Goal: Find specific page/section: Find specific page/section

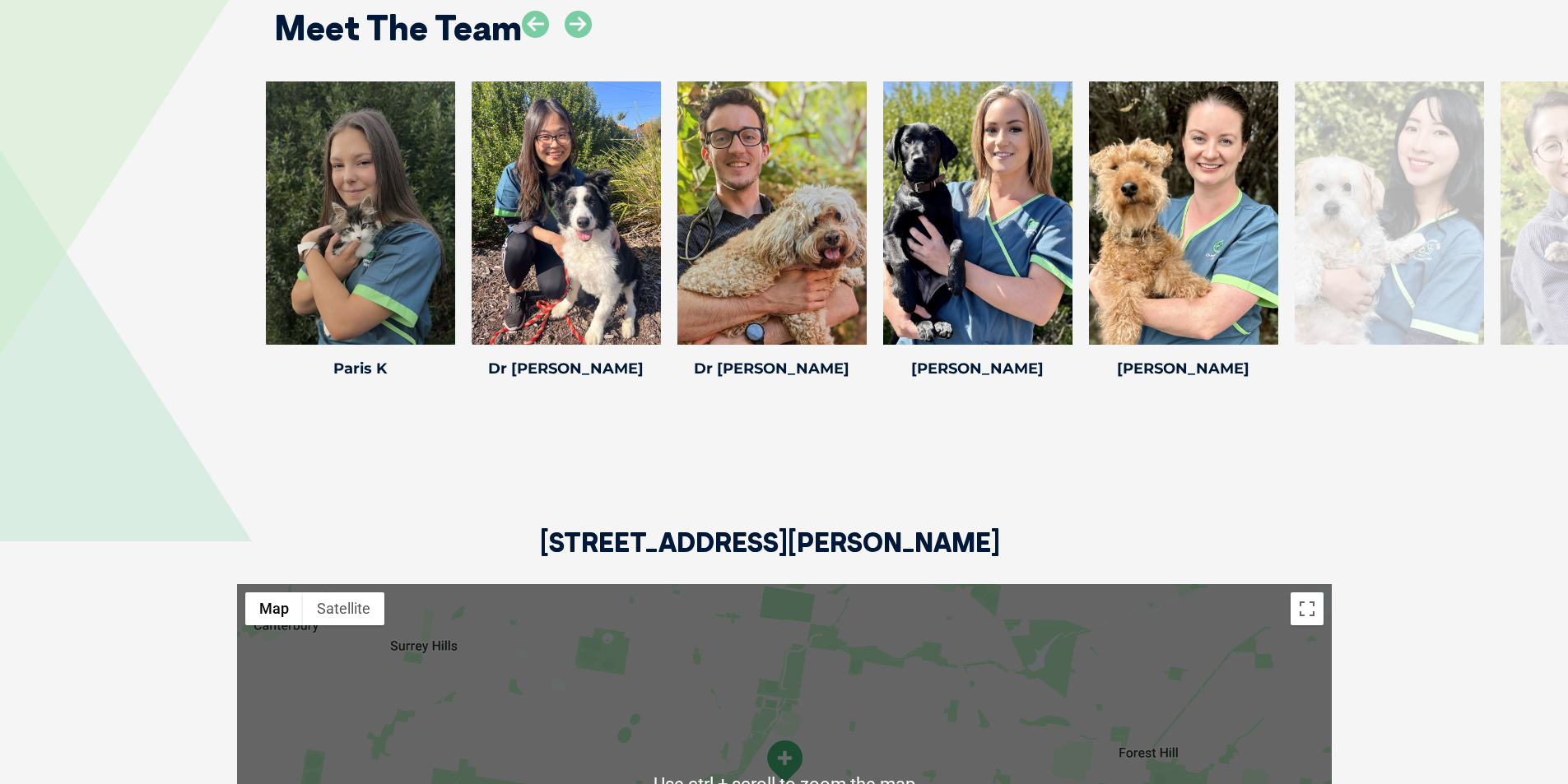
scroll to position [2139, 0]
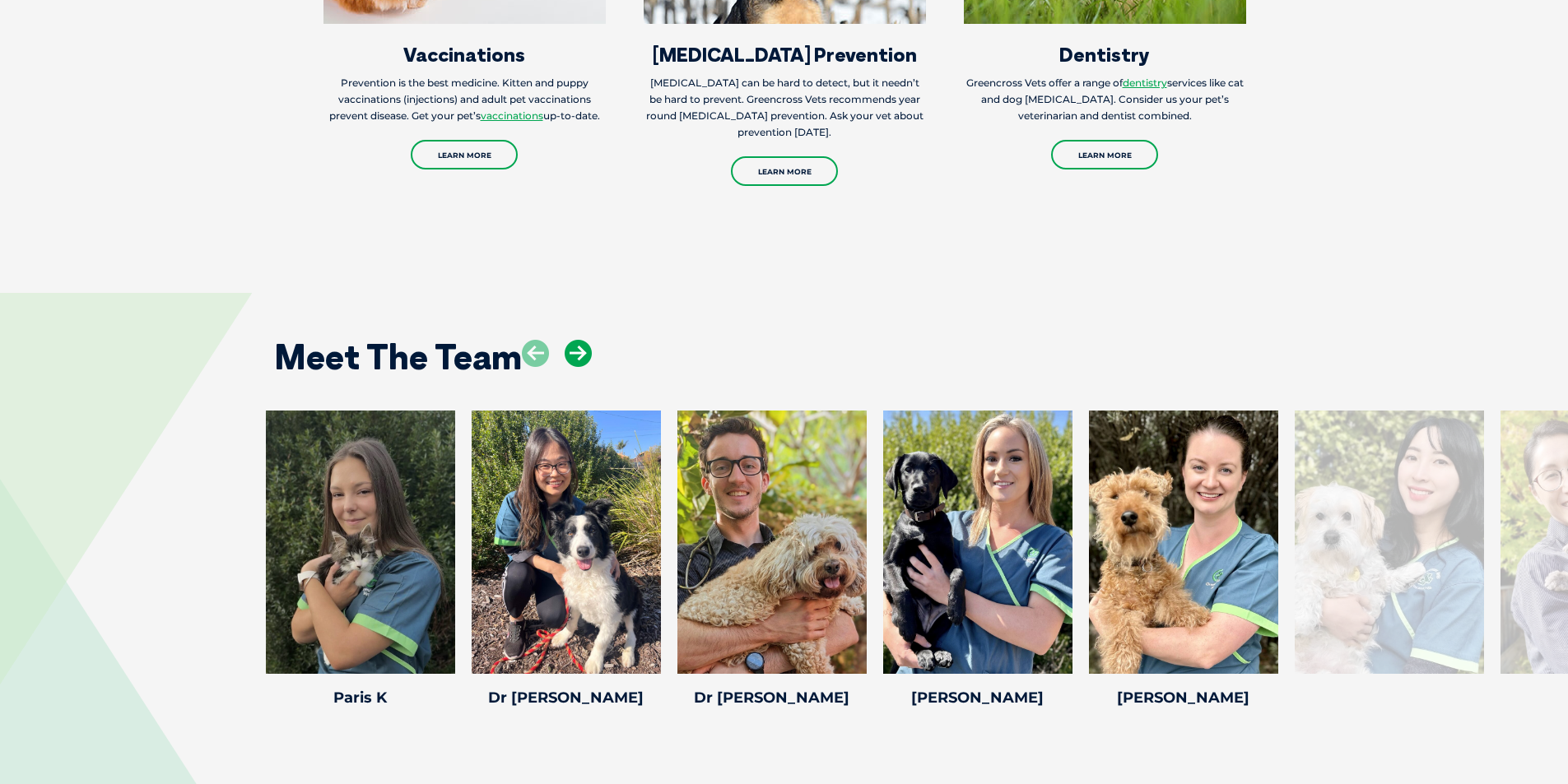
click at [574, 364] on icon at bounding box center [578, 353] width 27 height 27
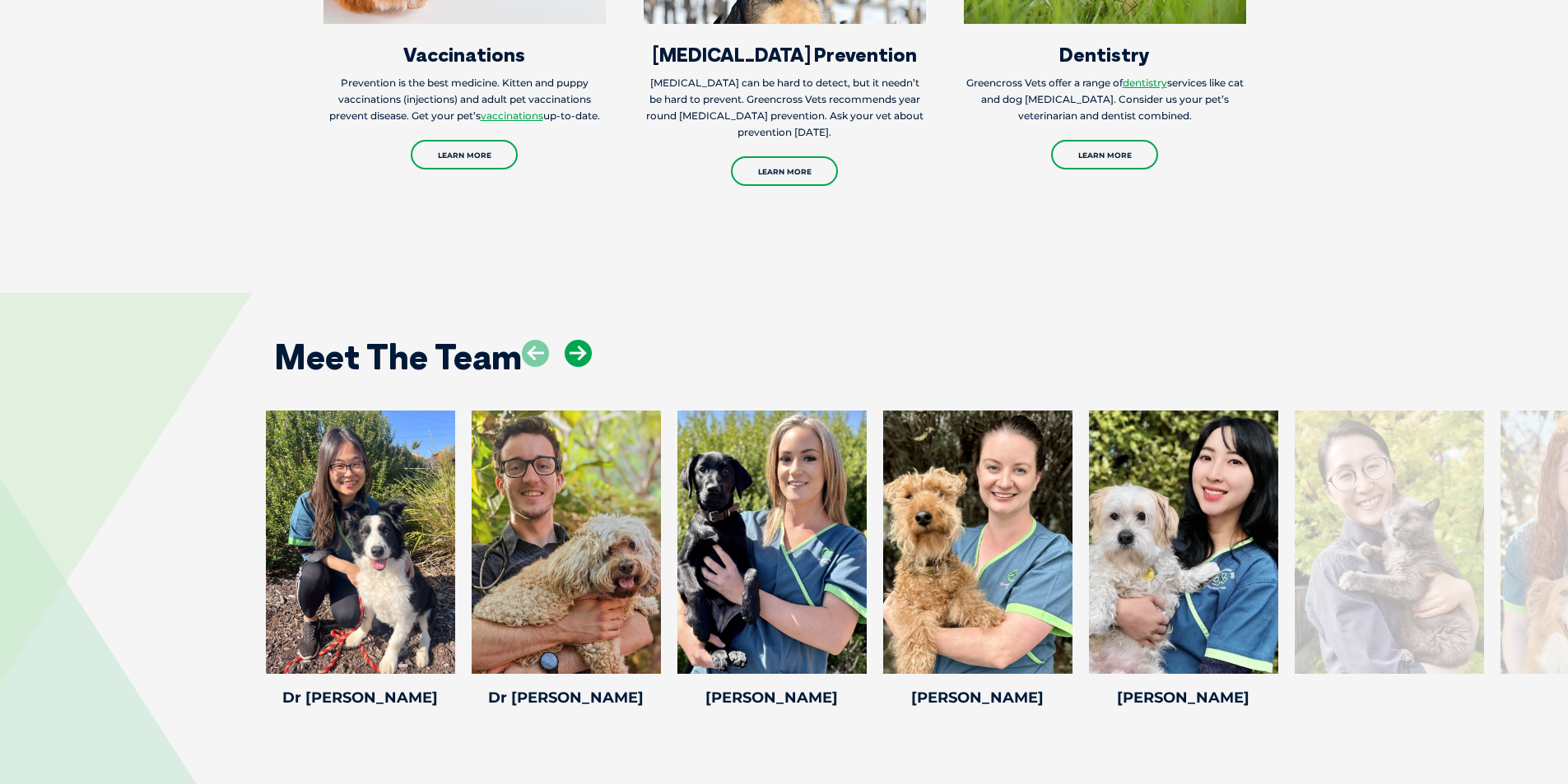
click at [574, 364] on icon at bounding box center [578, 353] width 27 height 27
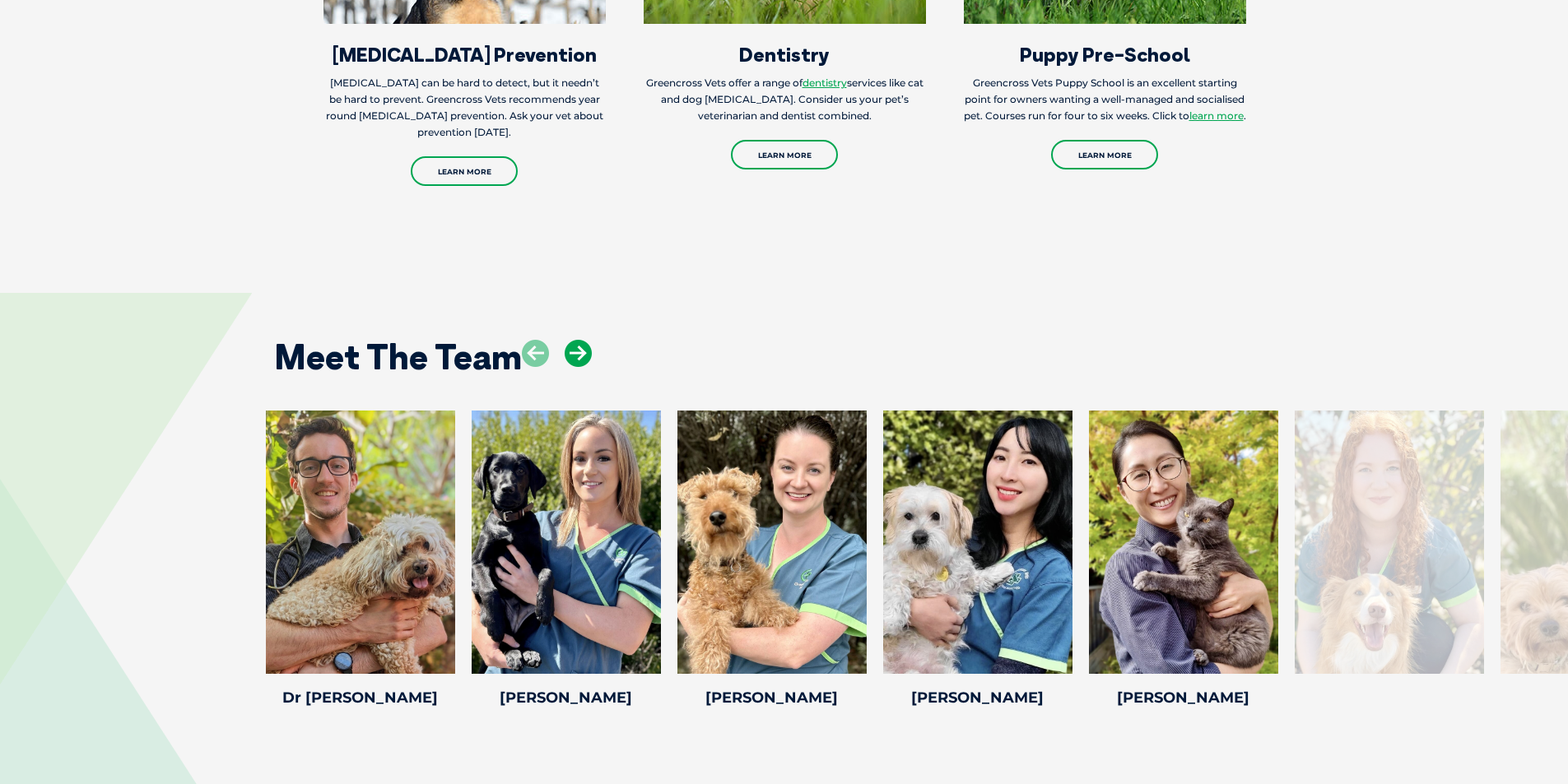
click at [574, 364] on icon at bounding box center [578, 353] width 27 height 27
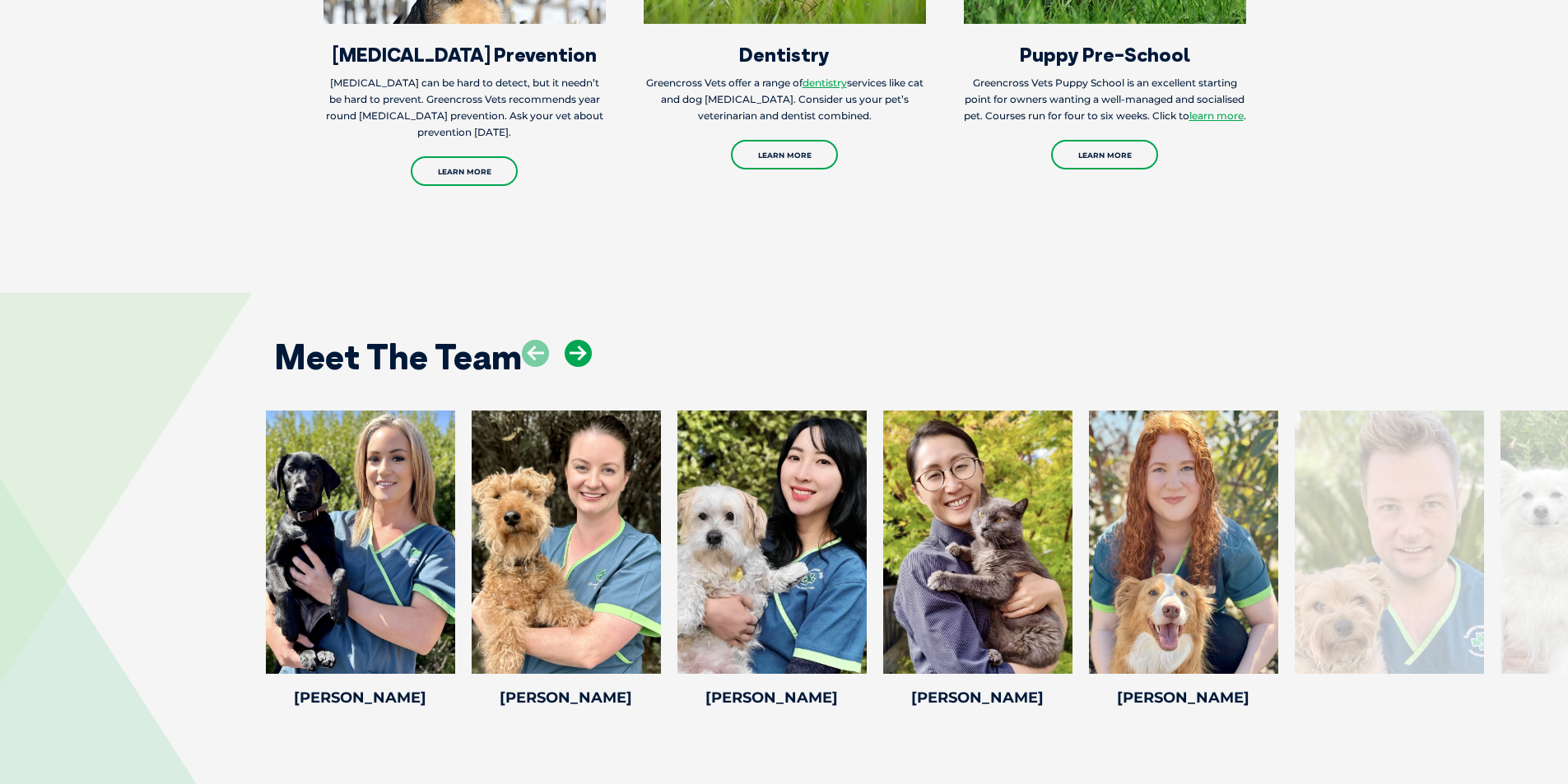
click at [574, 364] on icon at bounding box center [578, 353] width 27 height 27
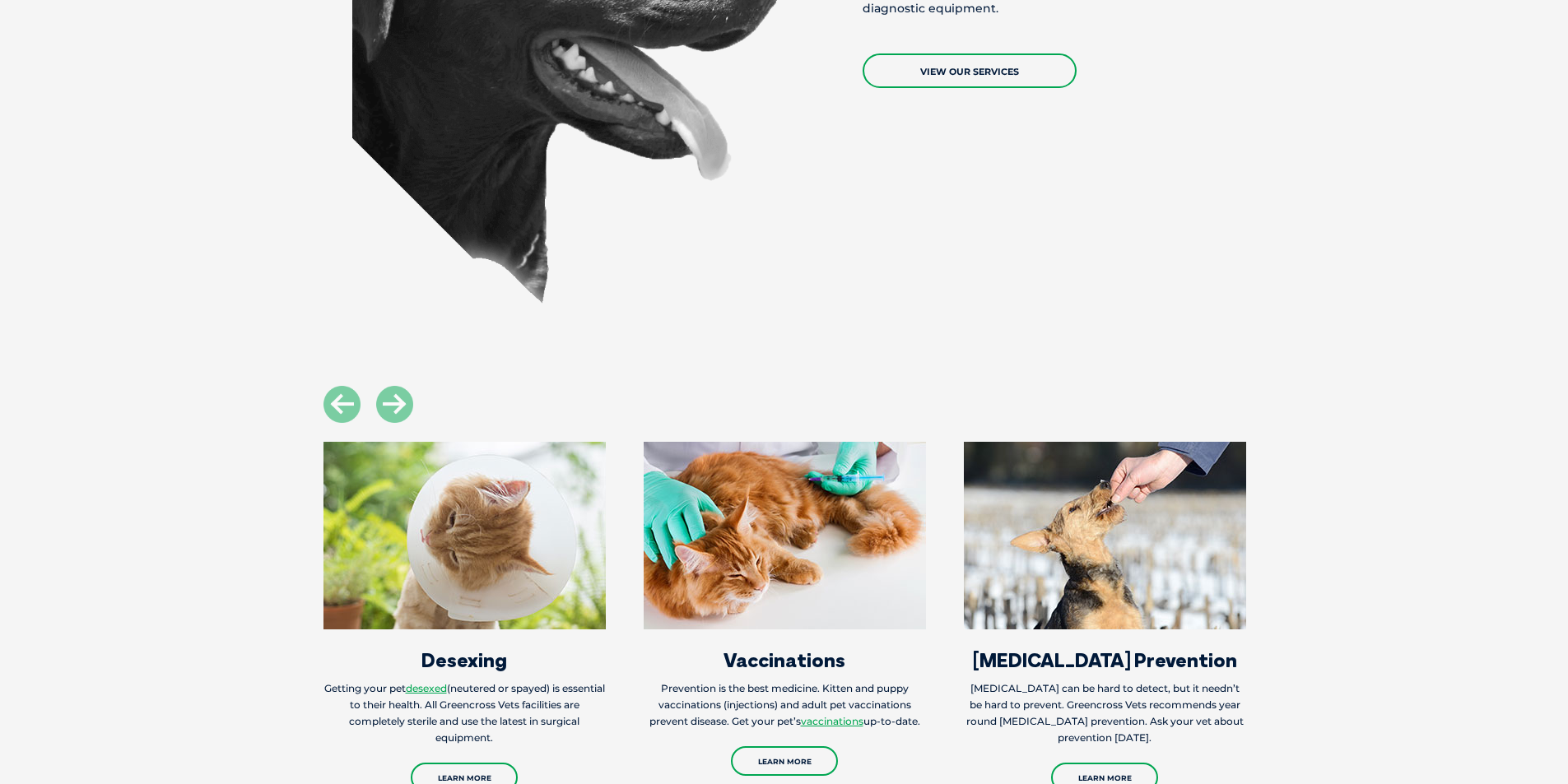
scroll to position [2797, 0]
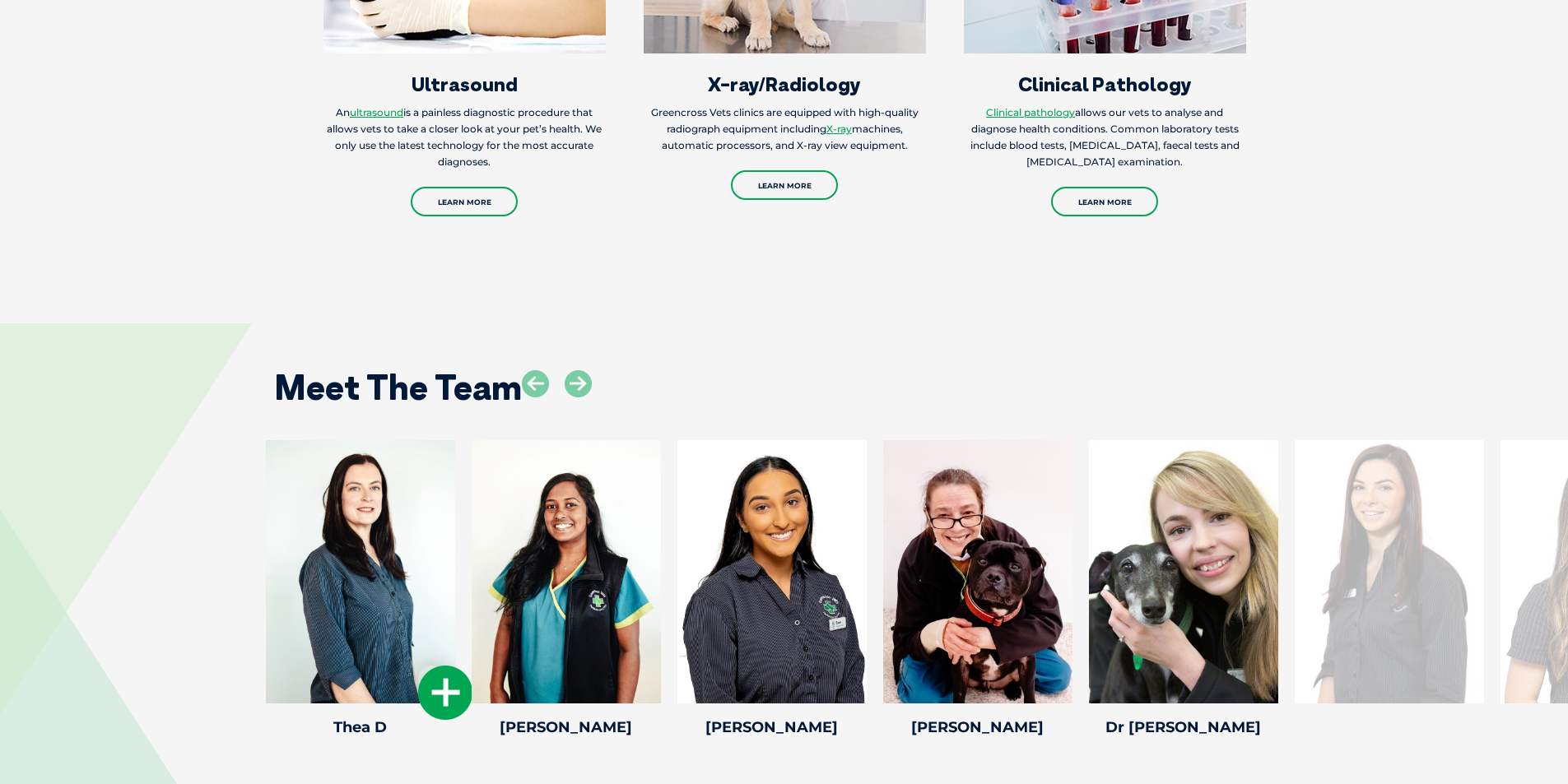
click at [458, 689] on icon at bounding box center [445, 692] width 54 height 54
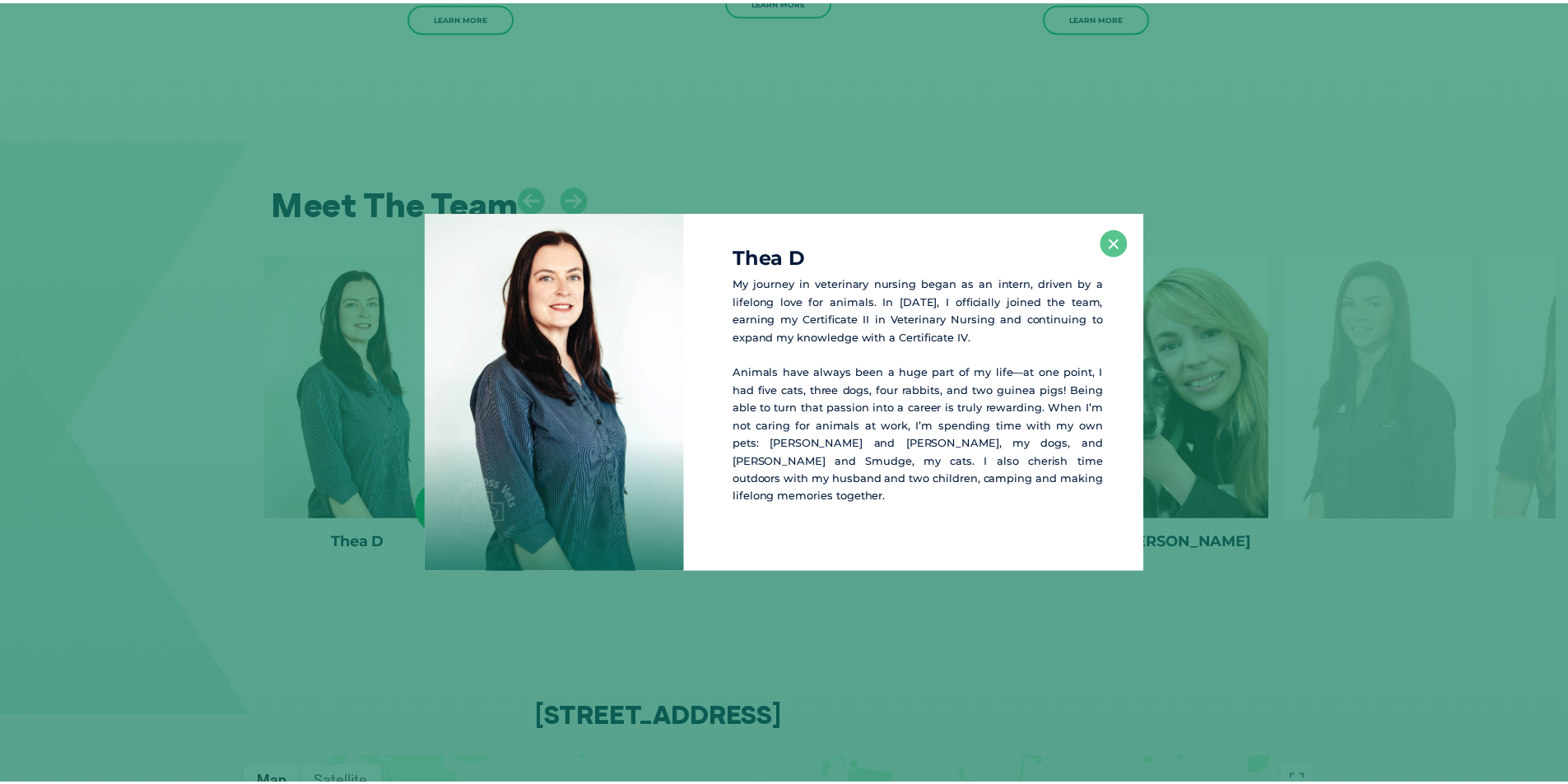
scroll to position [2982, 0]
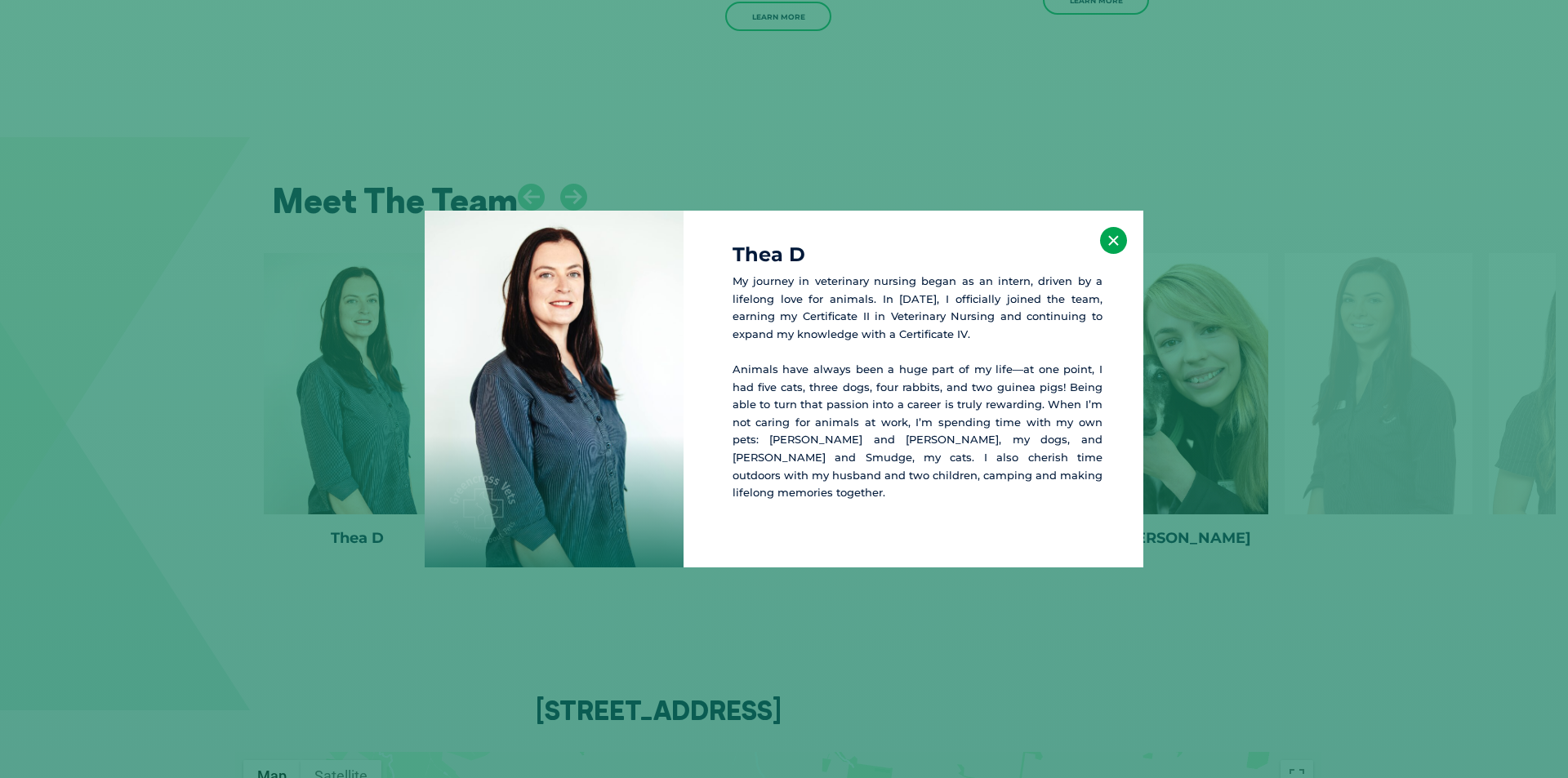
click at [1104, 250] on button "×" at bounding box center [1113, 240] width 27 height 27
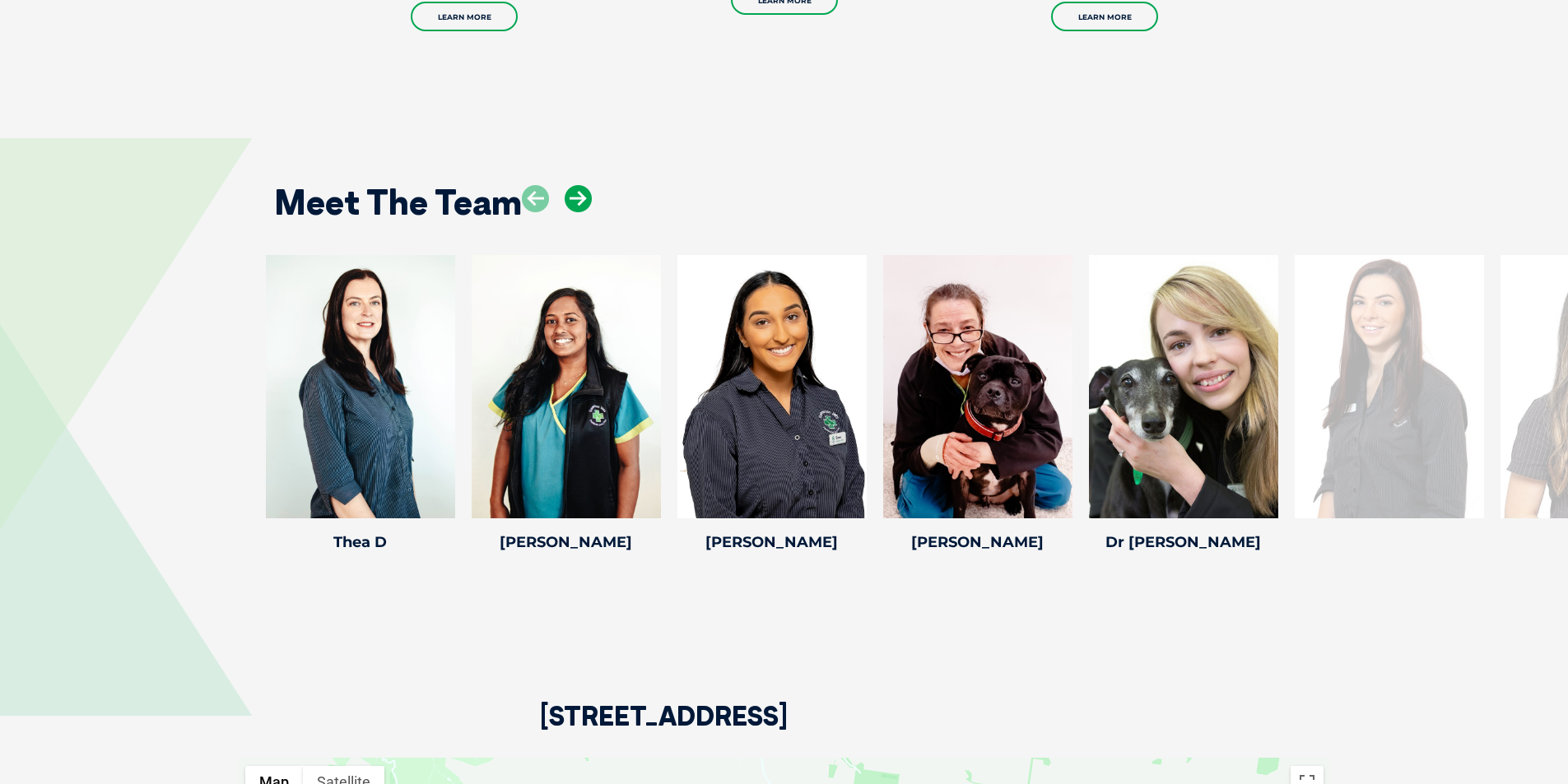
click at [574, 185] on icon at bounding box center [578, 199] width 27 height 27
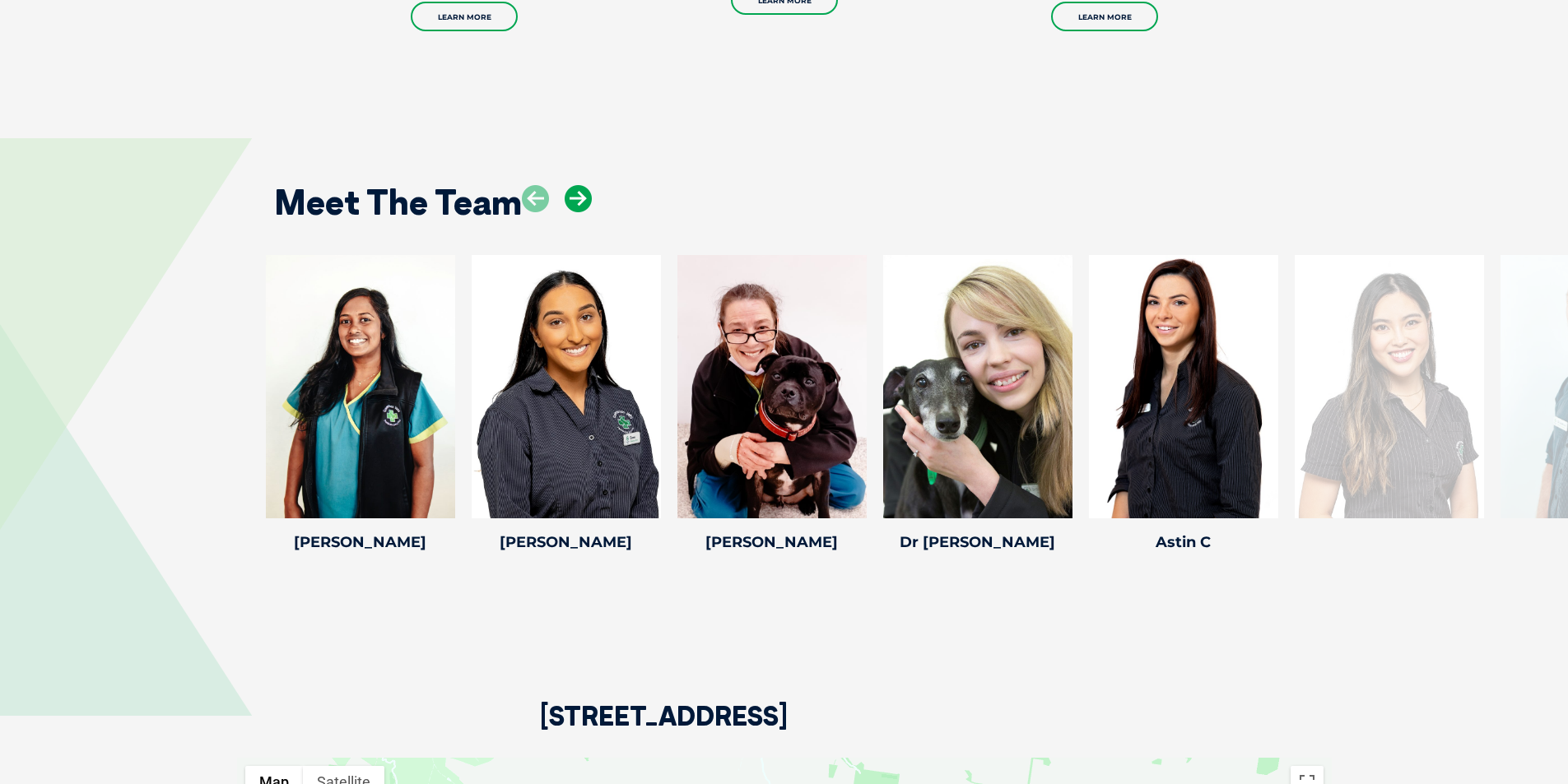
click at [574, 185] on icon at bounding box center [578, 199] width 27 height 27
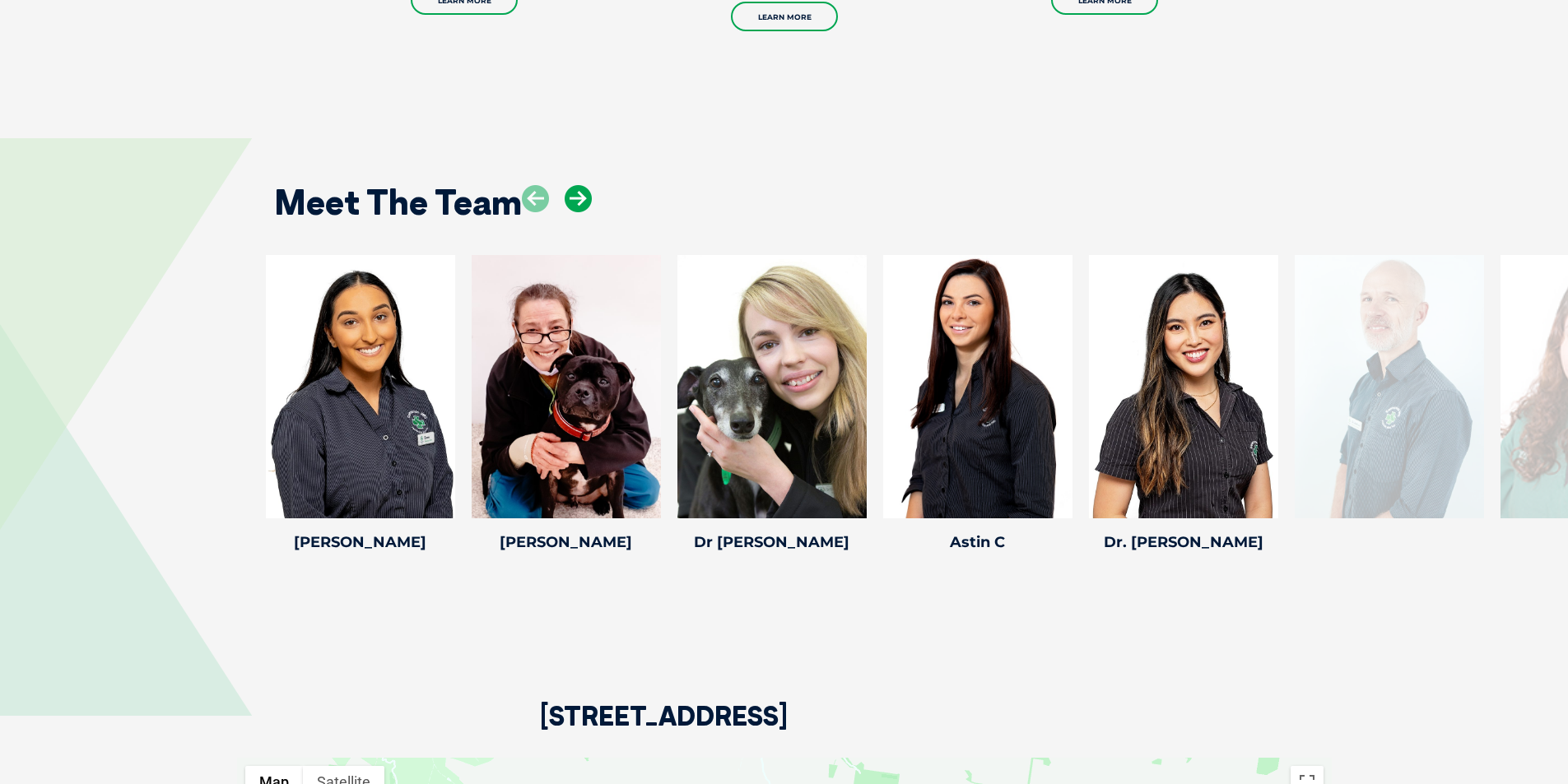
click at [574, 185] on icon at bounding box center [578, 199] width 27 height 27
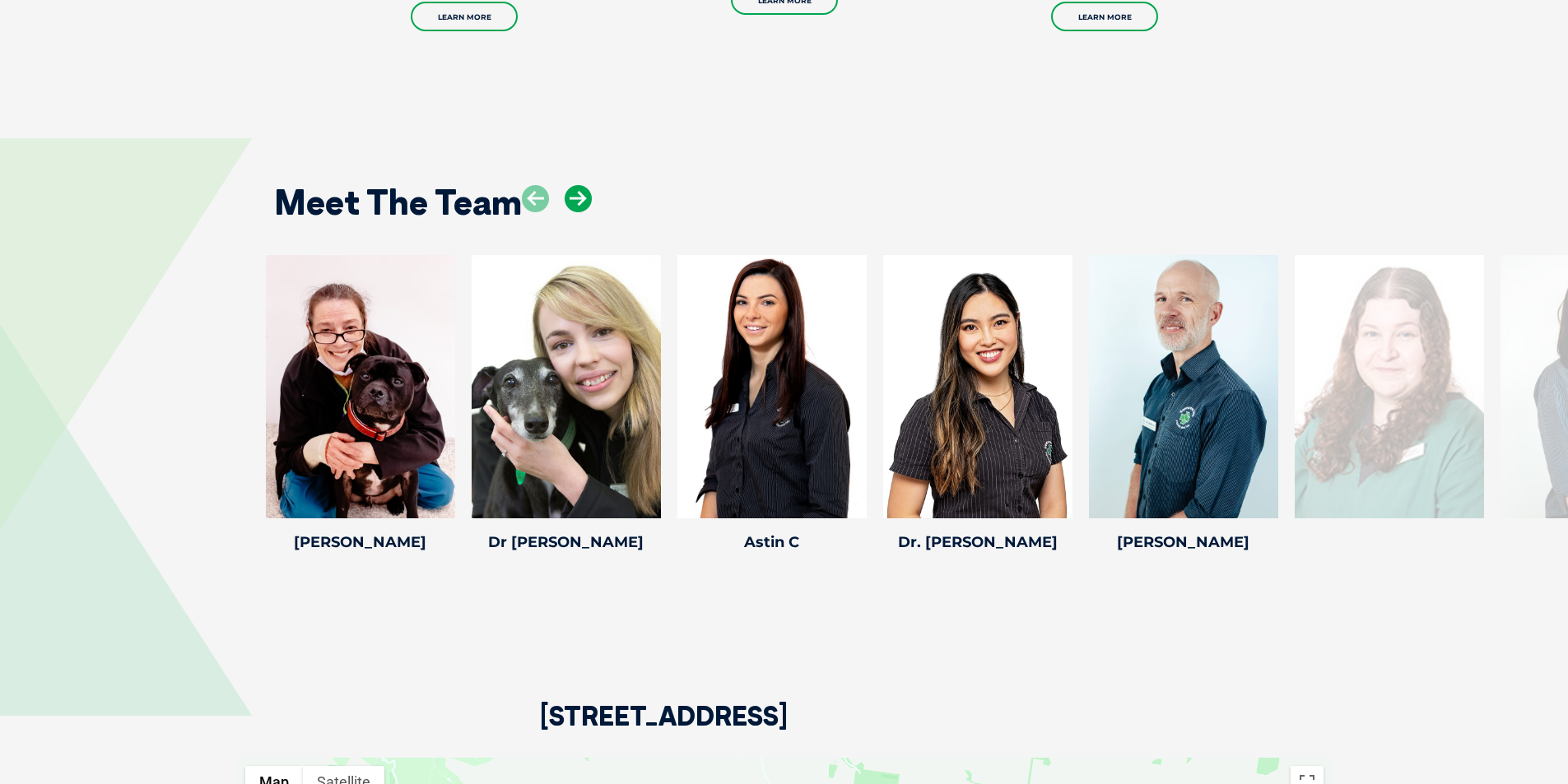
click at [574, 185] on icon at bounding box center [578, 199] width 27 height 27
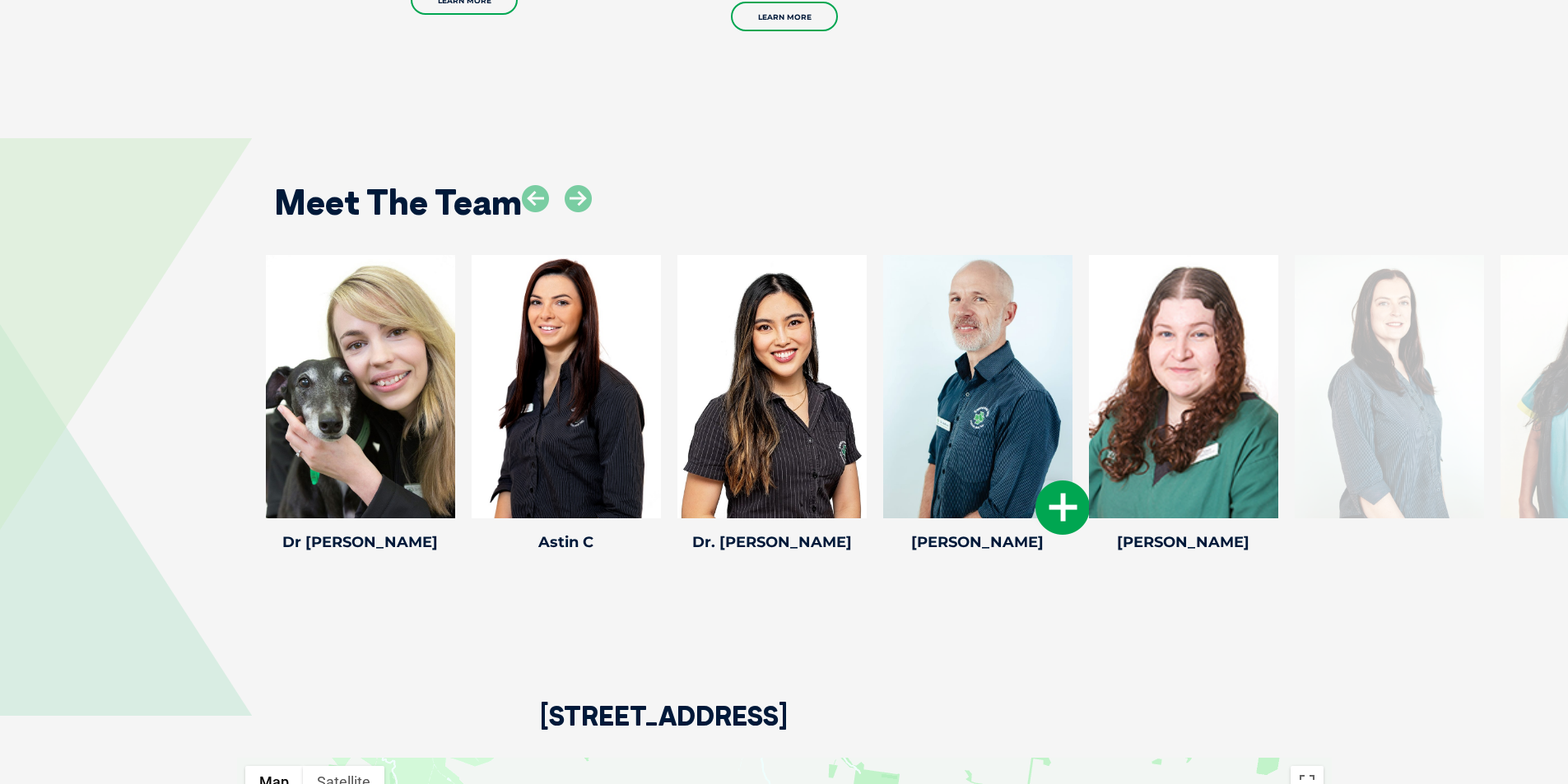
click at [1063, 496] on icon at bounding box center [1063, 507] width 54 height 54
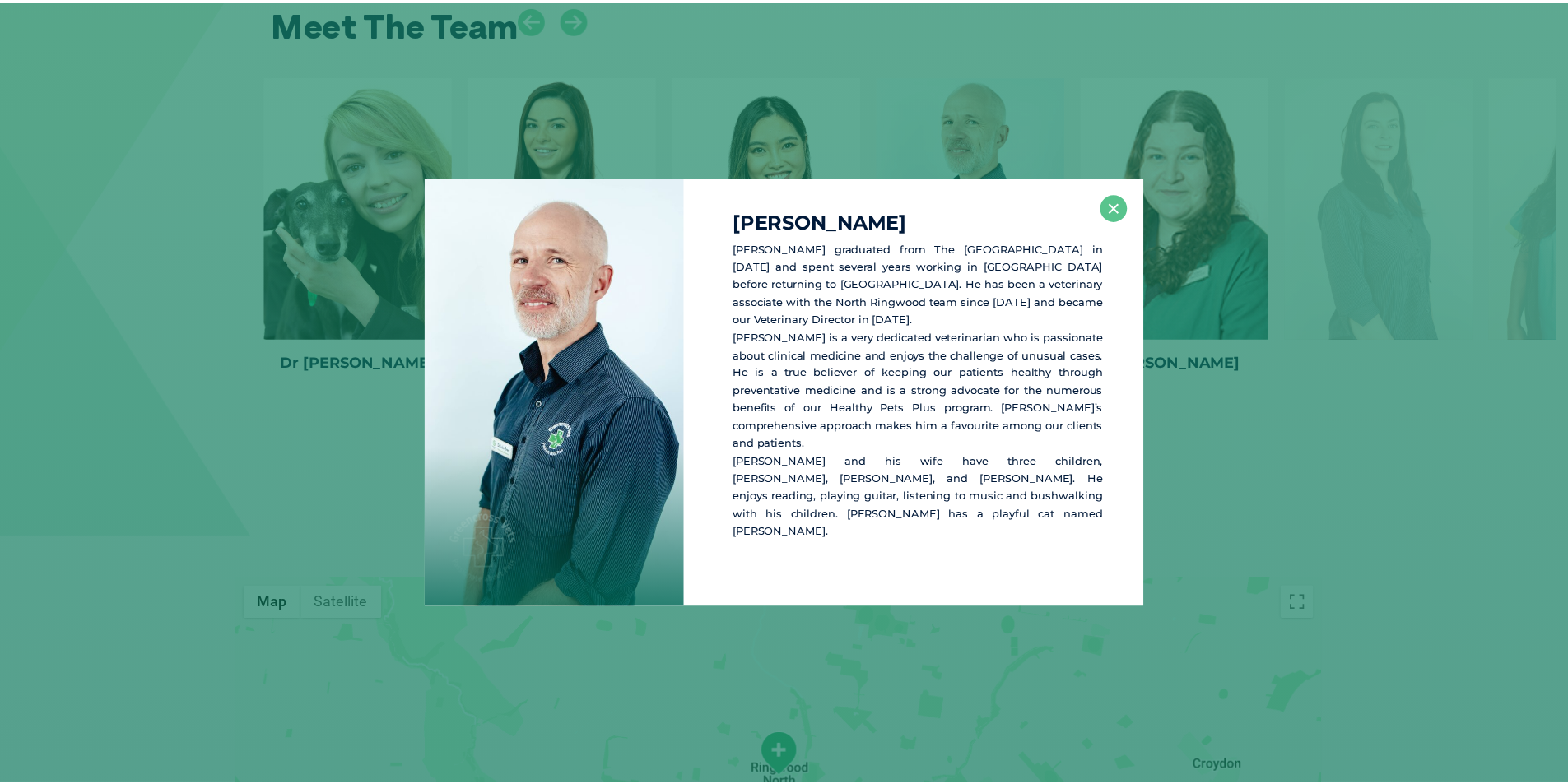
scroll to position [3165, 0]
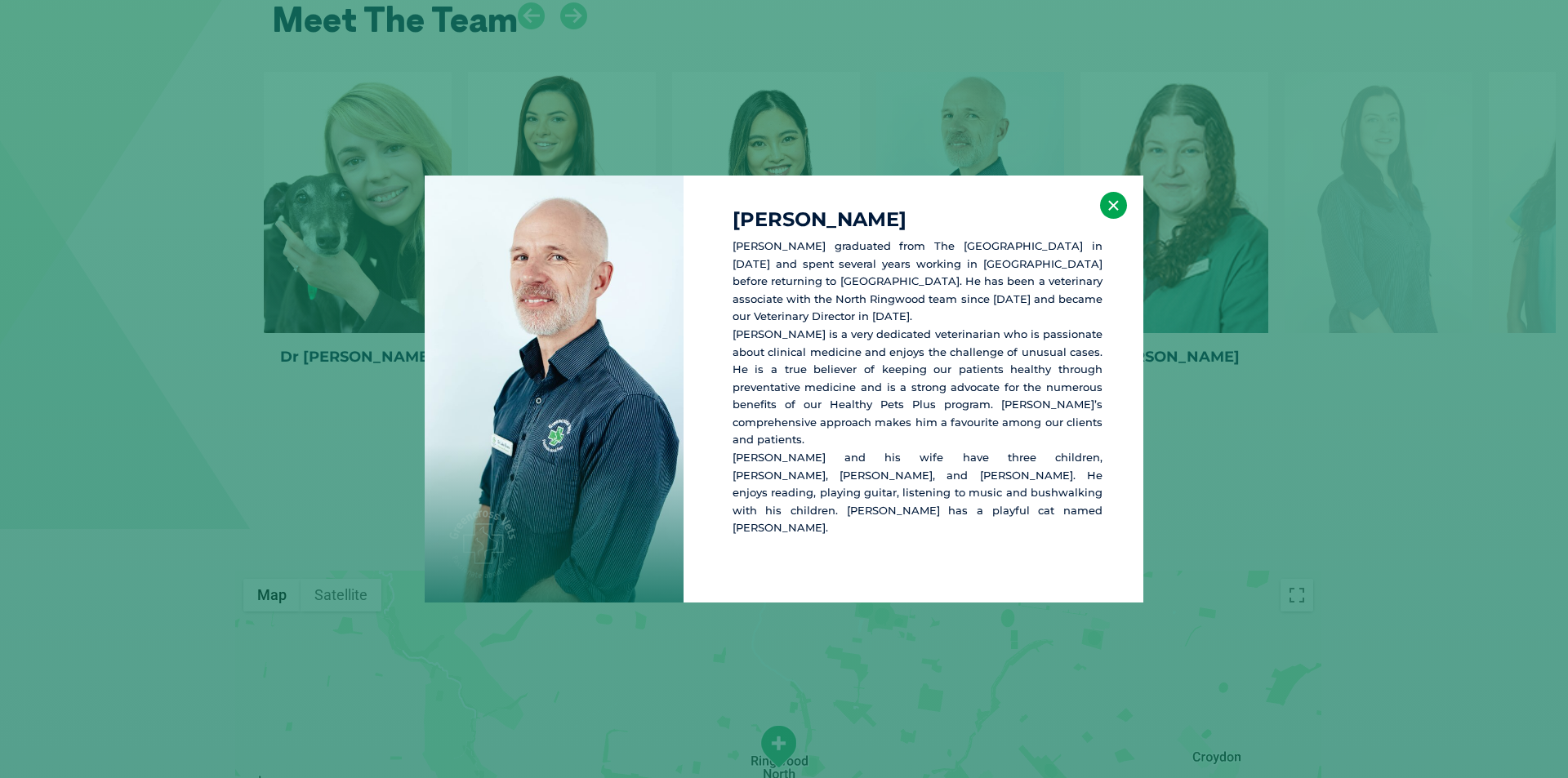
click at [1115, 219] on button "×" at bounding box center [1113, 205] width 27 height 27
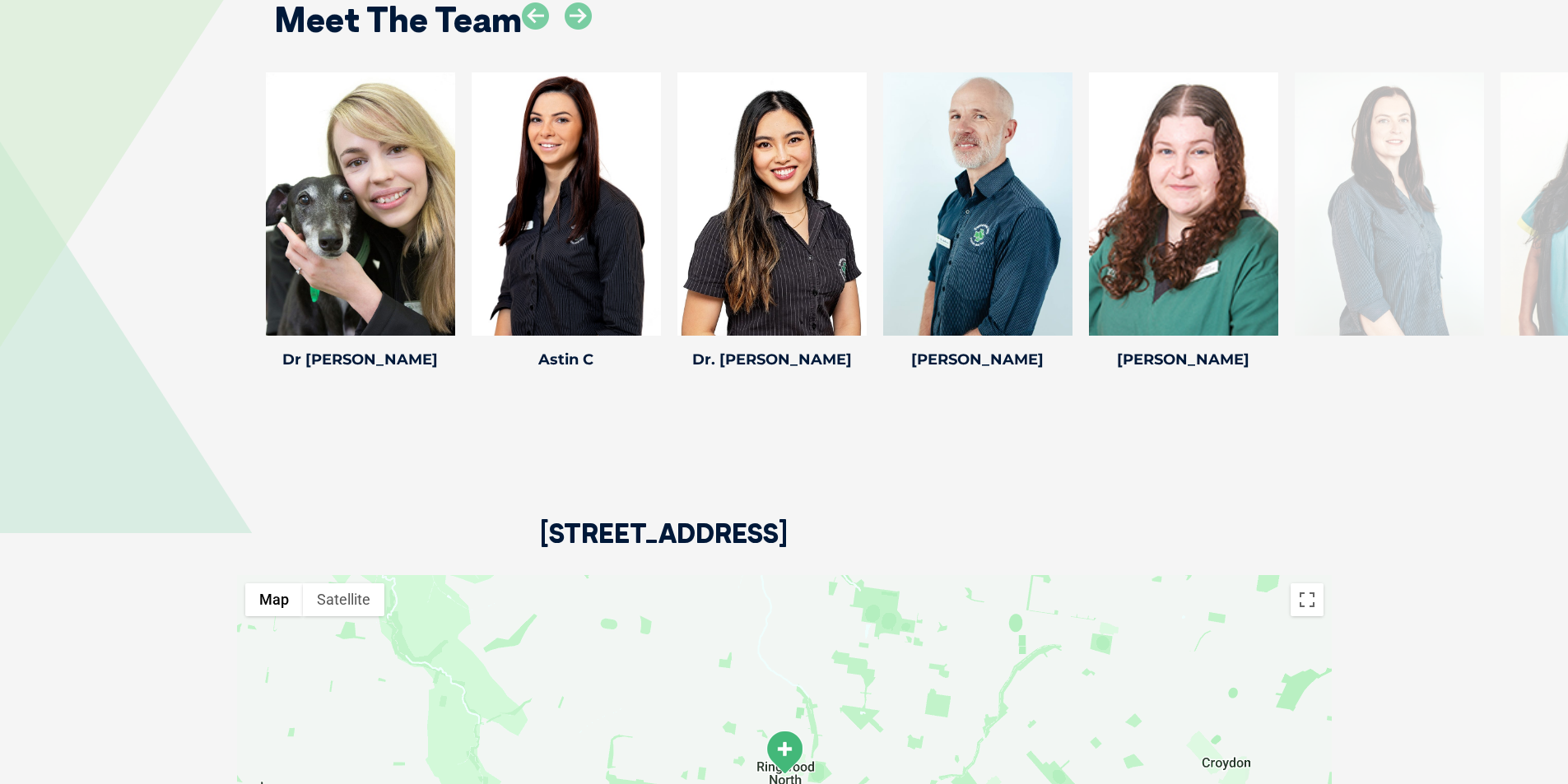
scroll to position [3000, 0]
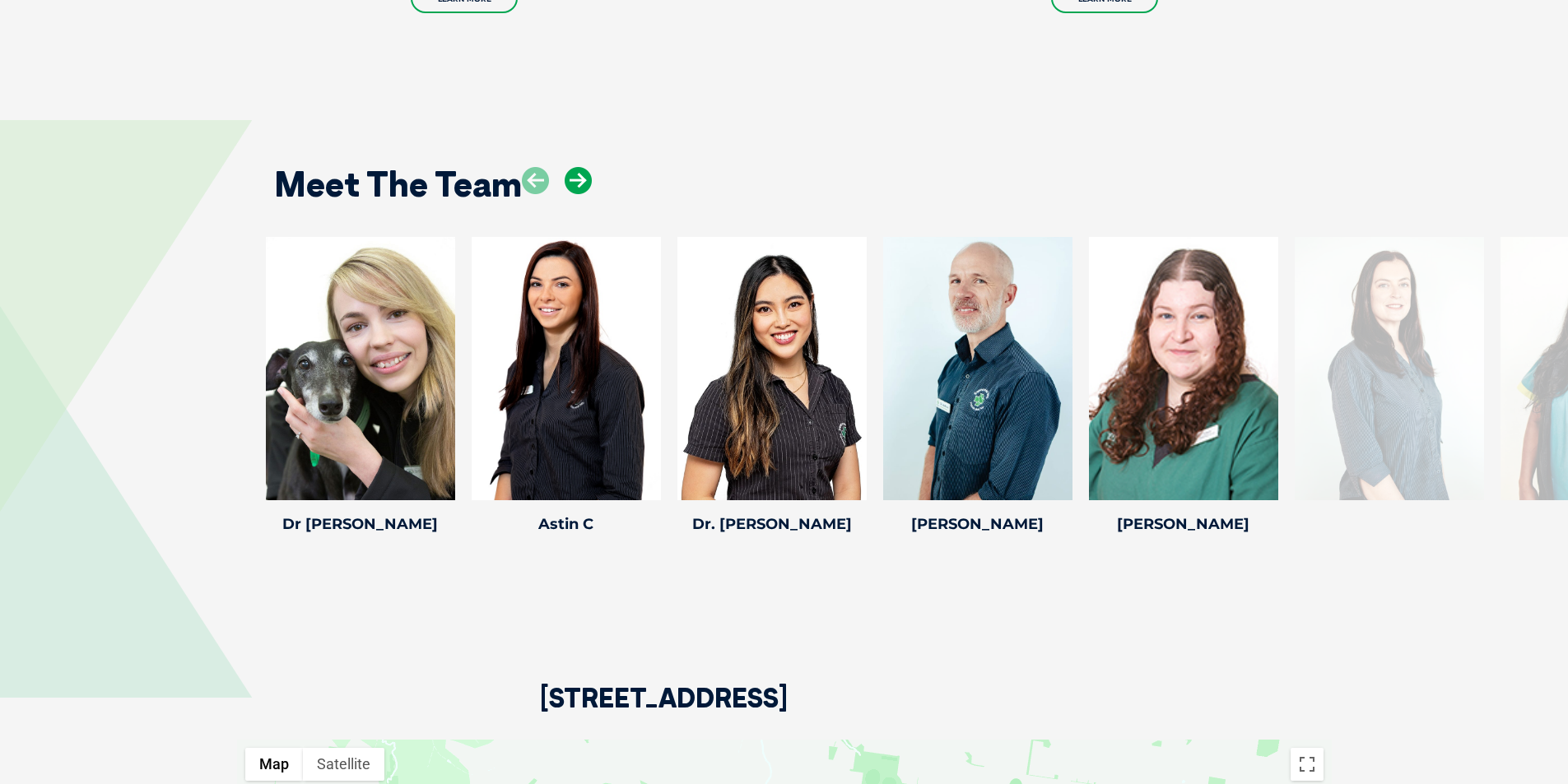
click at [571, 167] on icon at bounding box center [578, 180] width 27 height 27
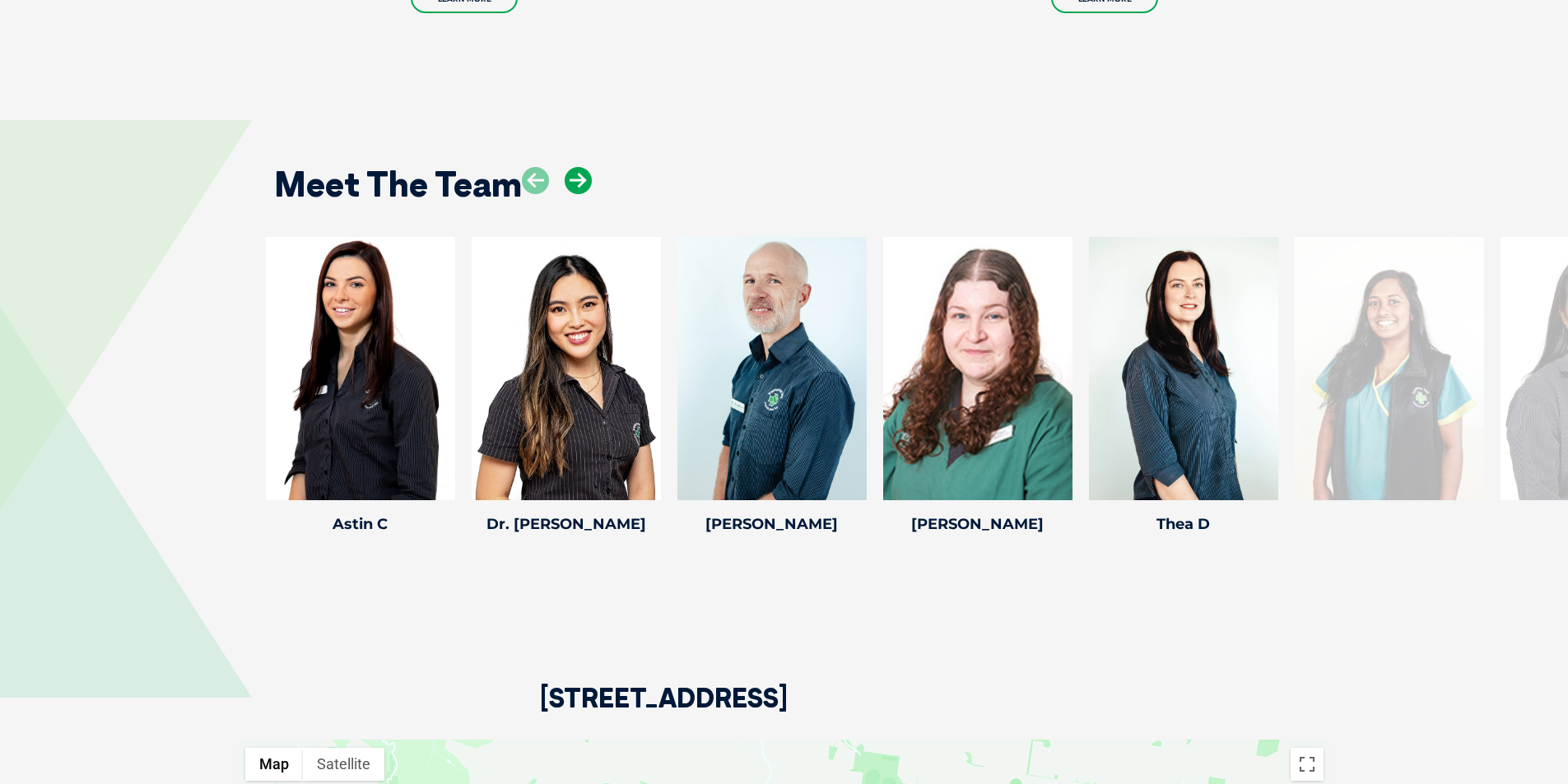
click at [571, 167] on icon at bounding box center [578, 180] width 27 height 27
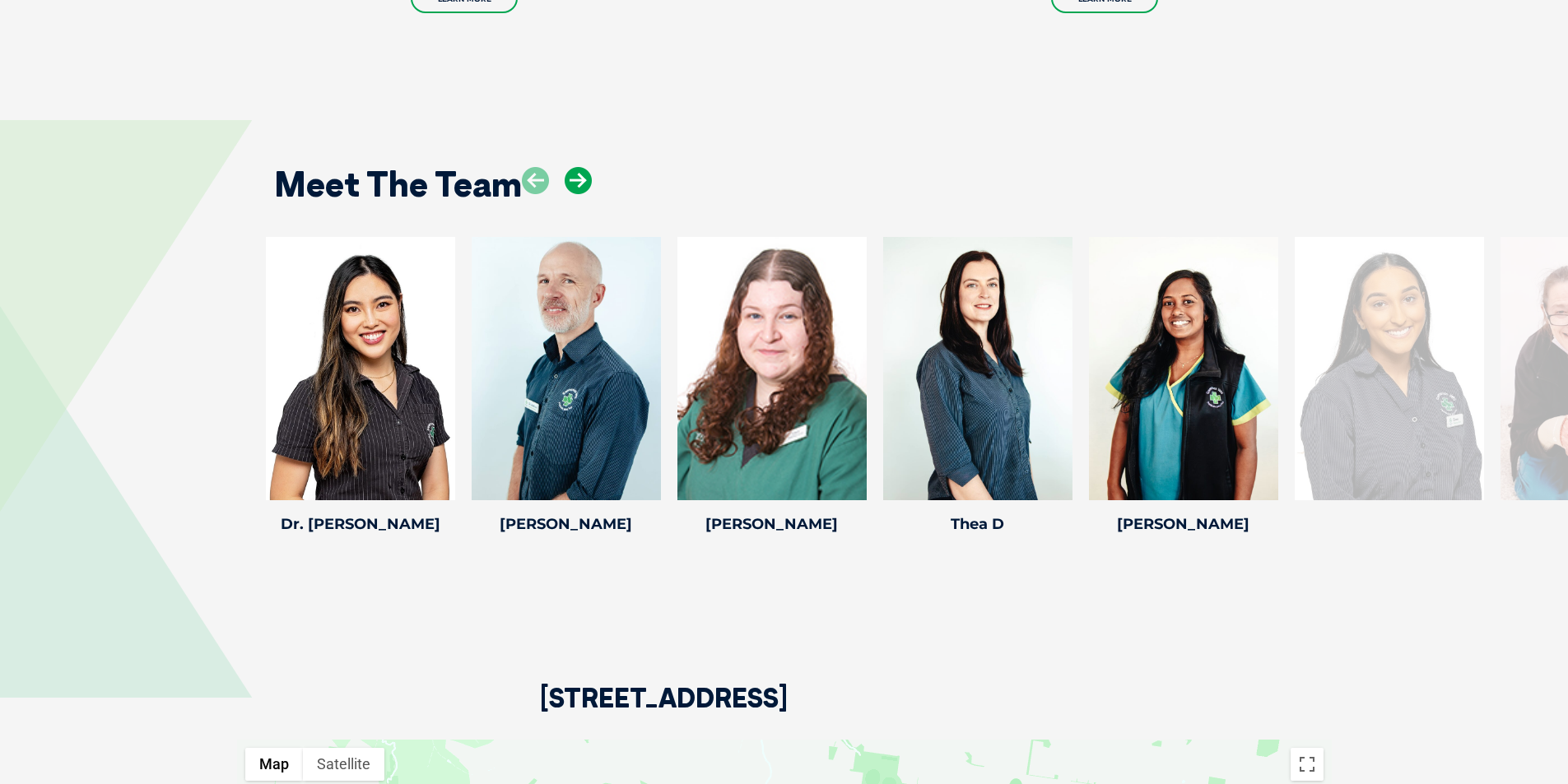
click at [571, 167] on icon at bounding box center [578, 180] width 27 height 27
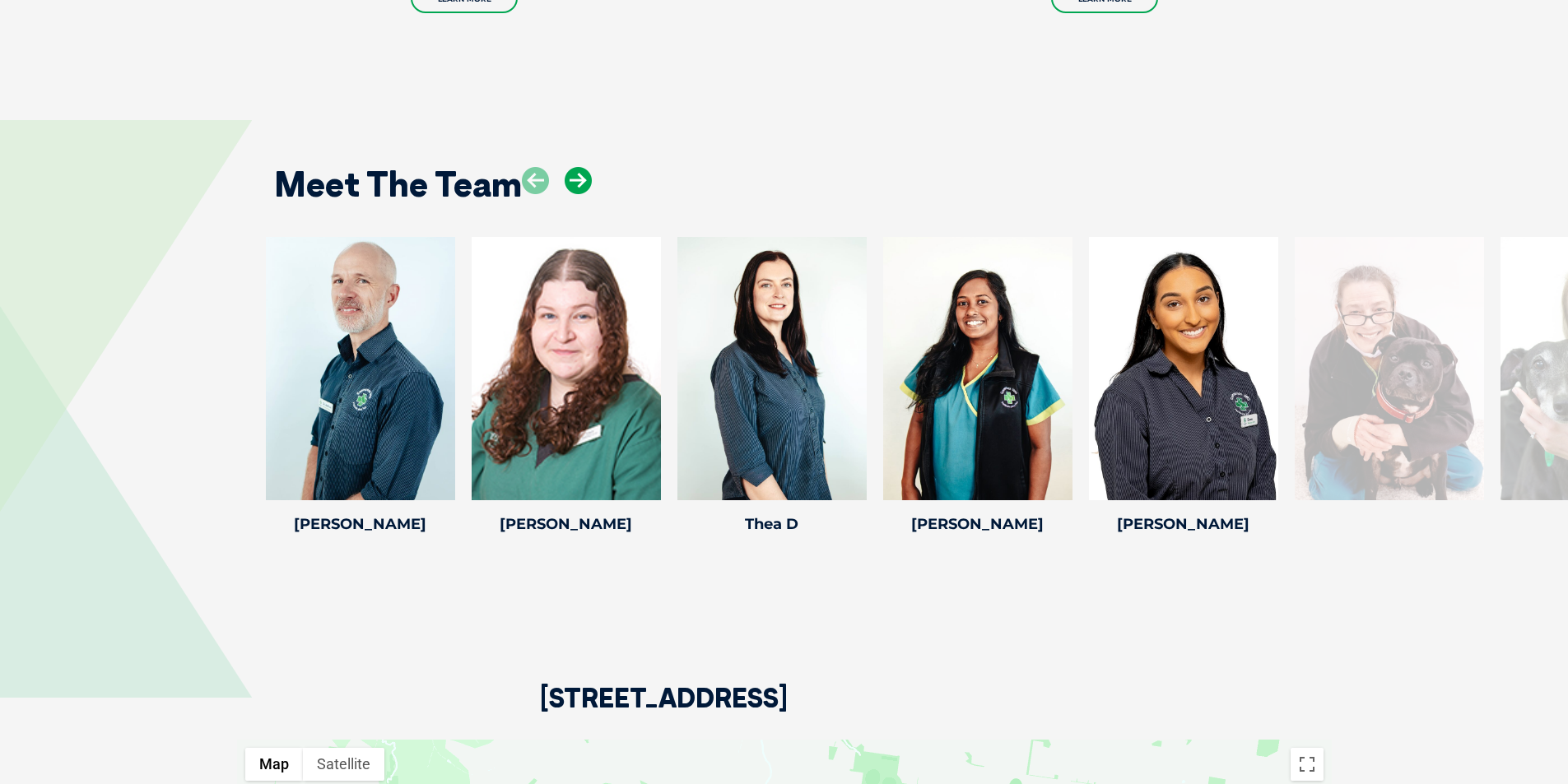
click at [571, 167] on icon at bounding box center [578, 180] width 27 height 27
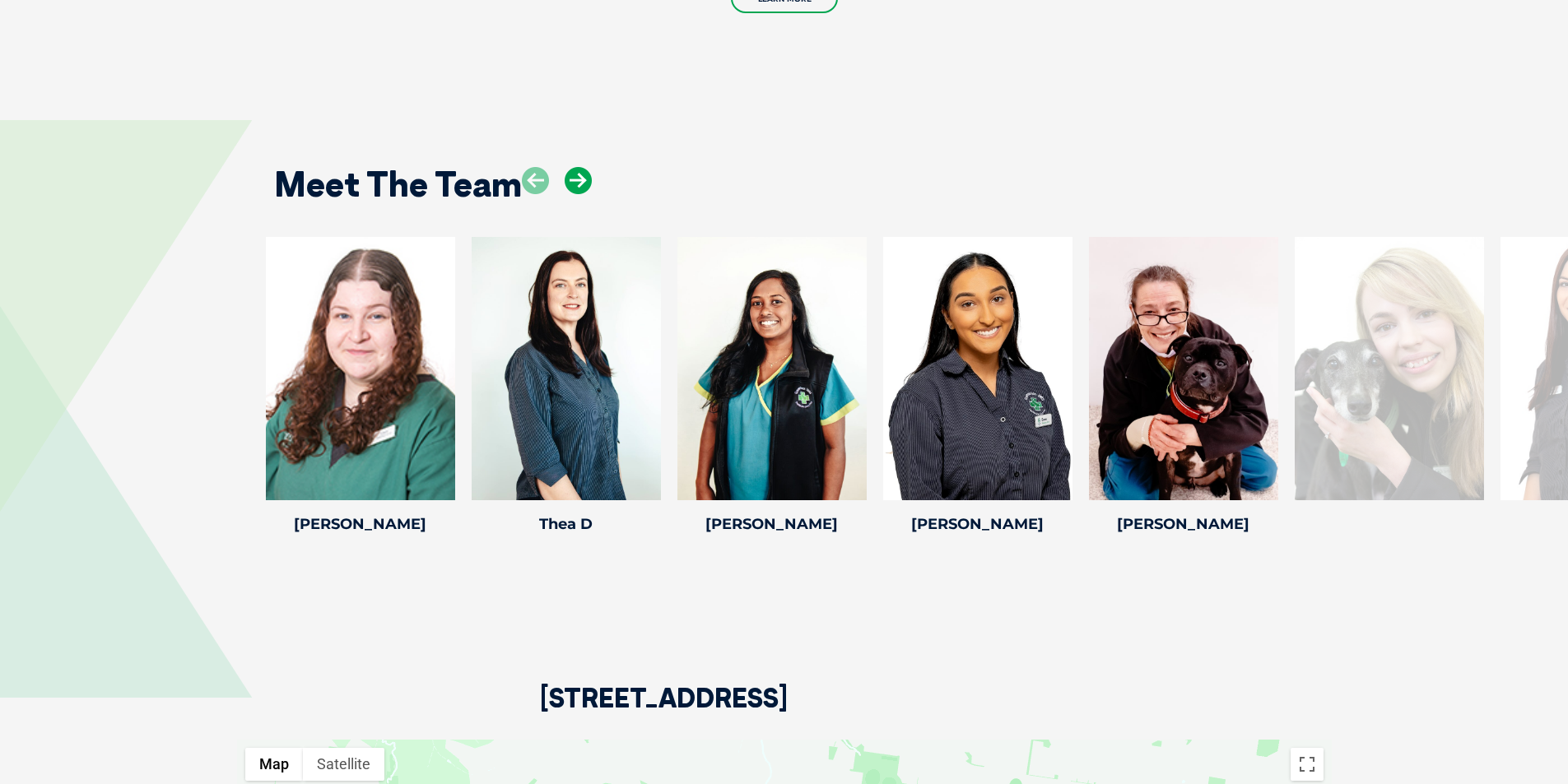
click at [571, 167] on icon at bounding box center [578, 180] width 27 height 27
